Goal: Find contact information: Find contact information

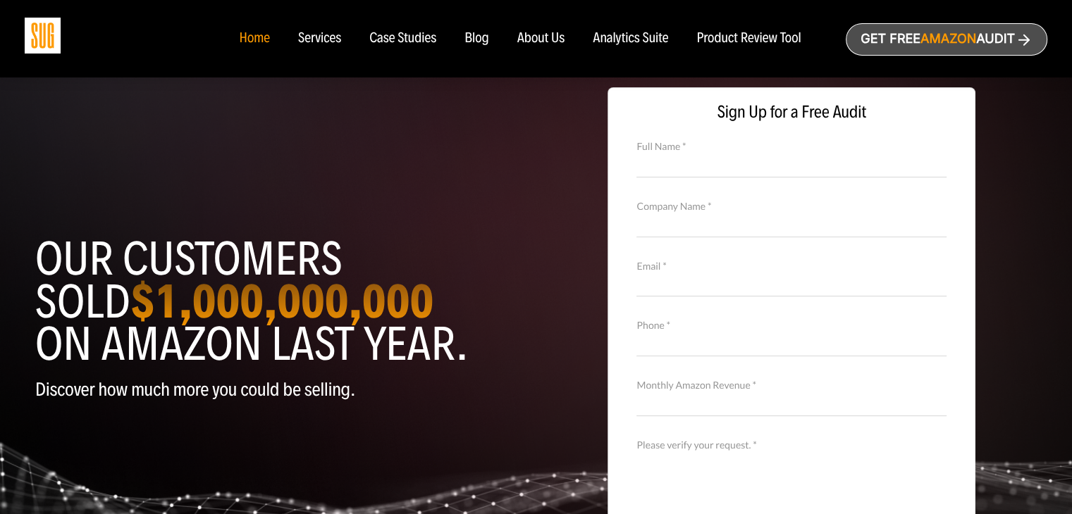
click at [533, 37] on div "About Us" at bounding box center [541, 39] width 48 height 16
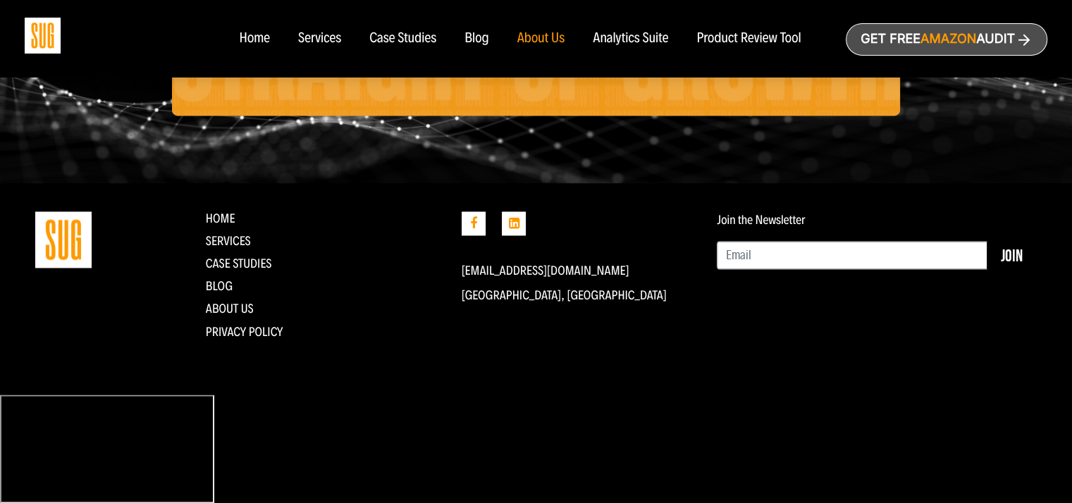
scroll to position [2466, 0]
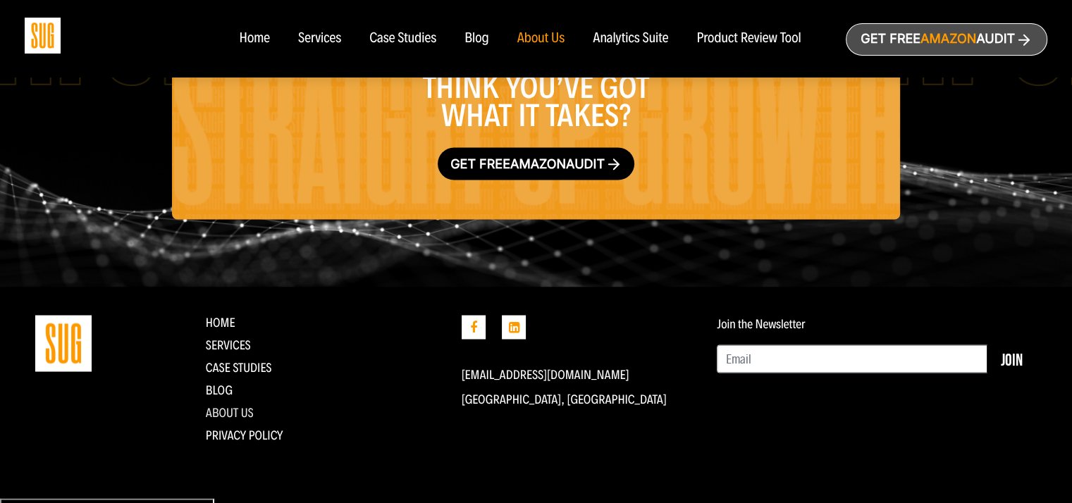
click at [223, 416] on link "About Us" at bounding box center [230, 412] width 48 height 16
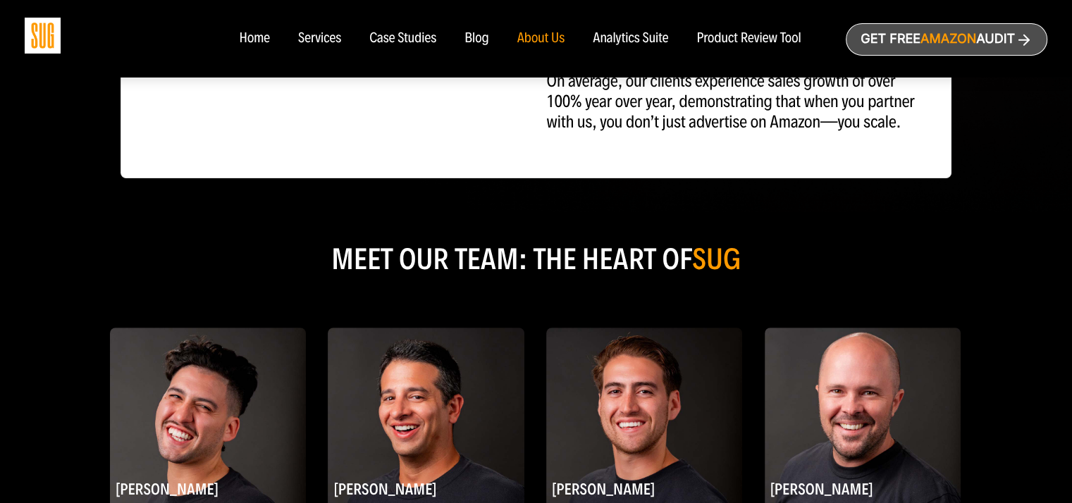
scroll to position [775, 0]
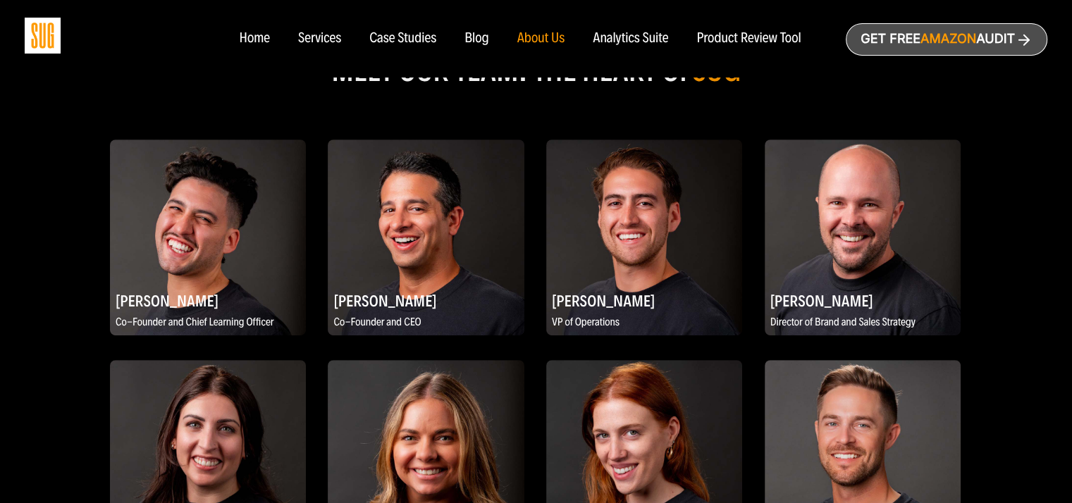
click at [406, 299] on h2 "[PERSON_NAME]" at bounding box center [426, 300] width 196 height 27
drag, startPoint x: 344, startPoint y: 318, endPoint x: 408, endPoint y: 311, distance: 64.5
click at [408, 311] on h2 "[PERSON_NAME]" at bounding box center [426, 300] width 196 height 27
click at [412, 310] on h2 "[PERSON_NAME]" at bounding box center [426, 300] width 196 height 27
drag, startPoint x: 411, startPoint y: 310, endPoint x: 329, endPoint y: 316, distance: 82.6
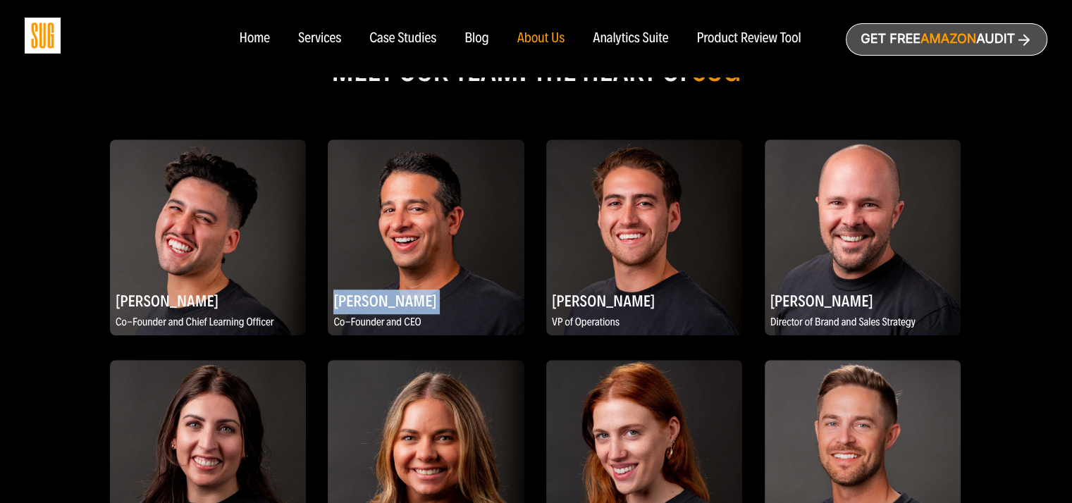
click at [329, 314] on h2 "[PERSON_NAME]" at bounding box center [426, 300] width 196 height 27
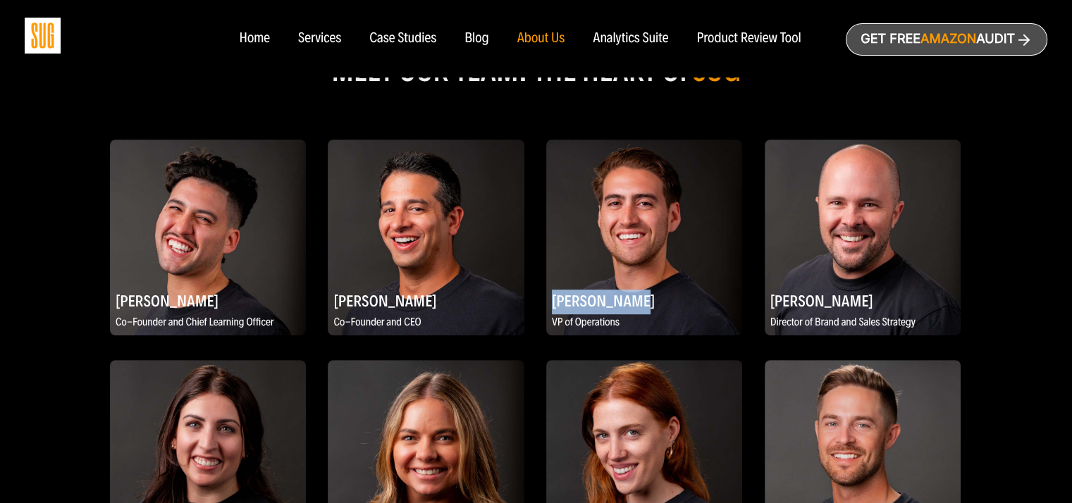
drag, startPoint x: 640, startPoint y: 311, endPoint x: 552, endPoint y: 314, distance: 88.1
click at [552, 314] on h2 "[PERSON_NAME]" at bounding box center [644, 300] width 196 height 27
copy h2 "[PERSON_NAME]"
